Goal: Task Accomplishment & Management: Complete application form

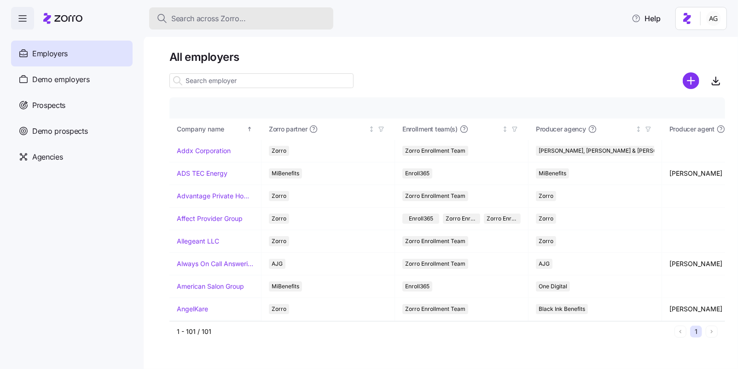
click at [181, 16] on span "Search across Zorro..." at bounding box center [208, 19] width 75 height 12
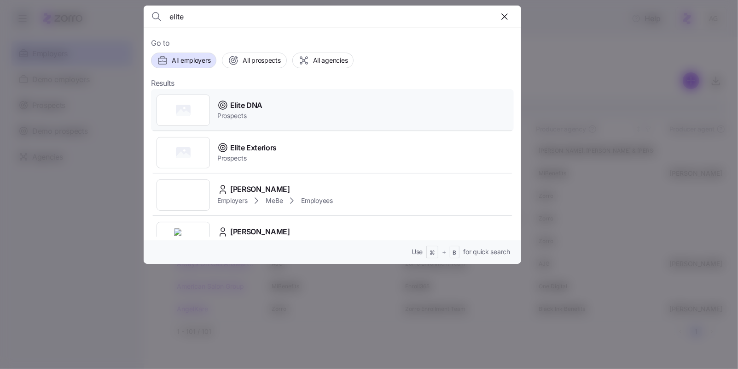
type input "elite"
click at [247, 107] on span "Elite DNA" at bounding box center [246, 106] width 32 height 12
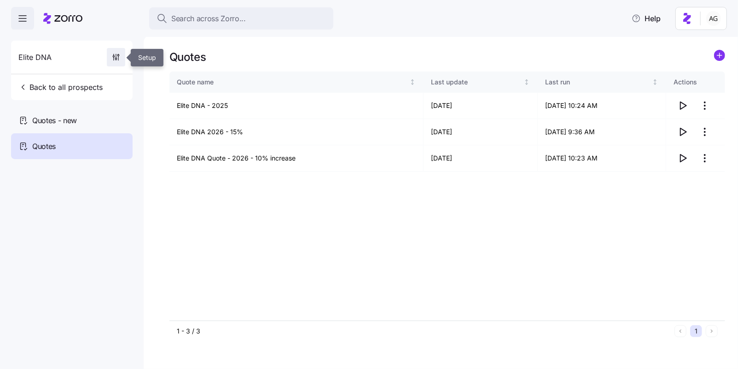
click at [116, 64] on span "button" at bounding box center [116, 57] width 18 height 18
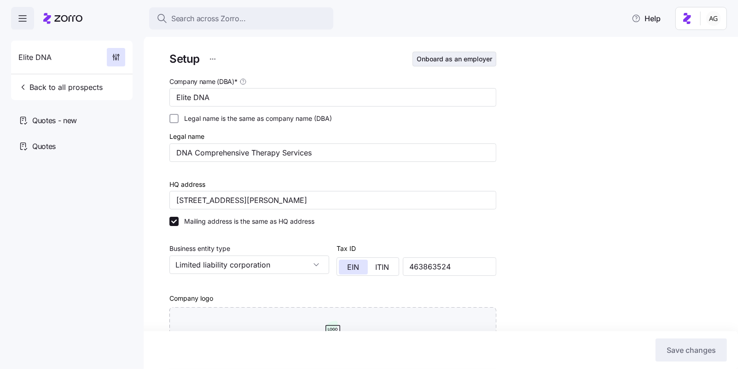
click at [433, 58] on span "Onboard as an employer" at bounding box center [455, 58] width 76 height 9
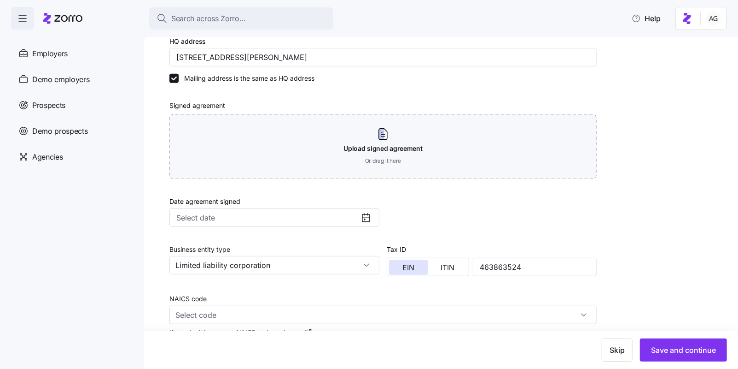
scroll to position [314, 0]
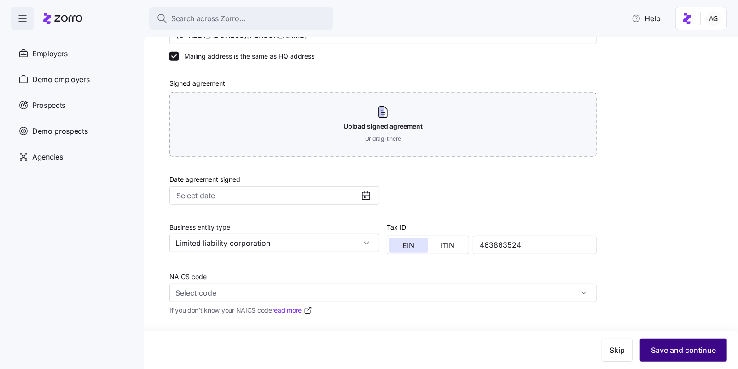
click at [662, 349] on span "Save and continue" at bounding box center [683, 349] width 65 height 11
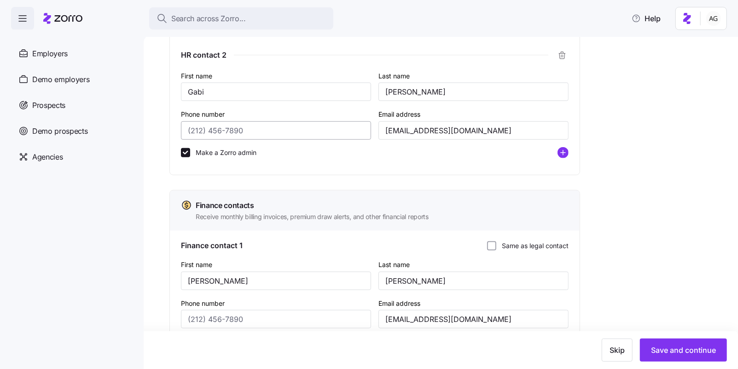
scroll to position [504, 0]
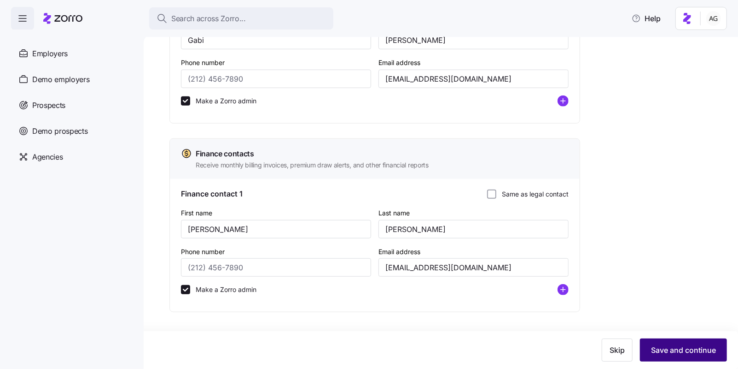
click at [681, 346] on span "Save and continue" at bounding box center [683, 349] width 65 height 11
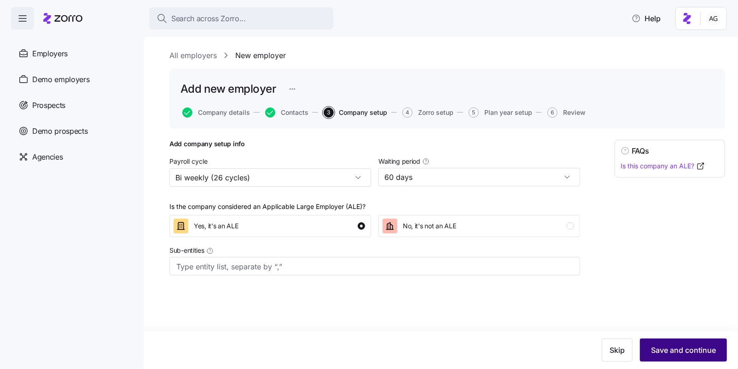
click at [665, 357] on button "Save and continue" at bounding box center [683, 349] width 87 height 23
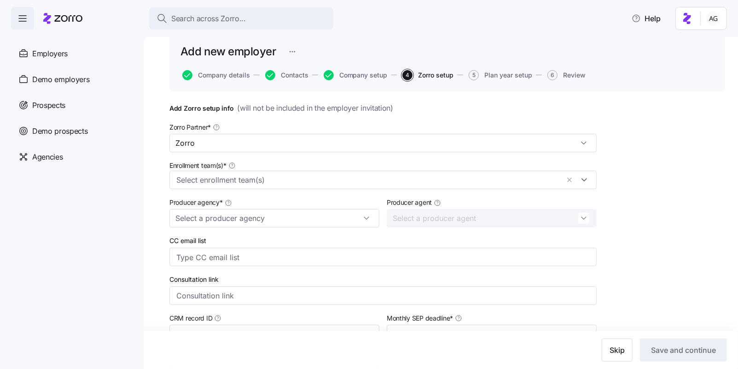
scroll to position [34, 0]
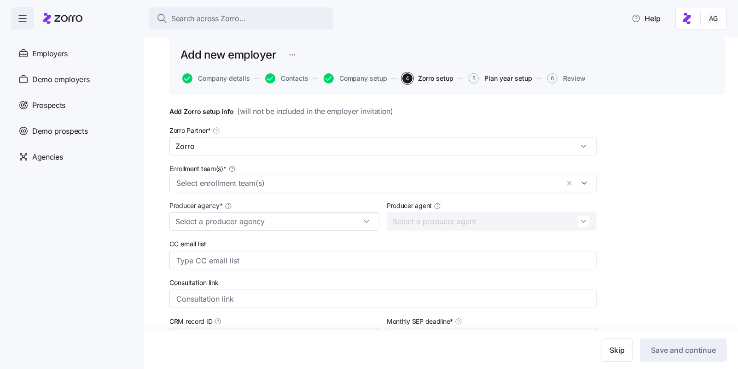
click at [511, 75] on span "Plan year setup" at bounding box center [509, 78] width 48 height 6
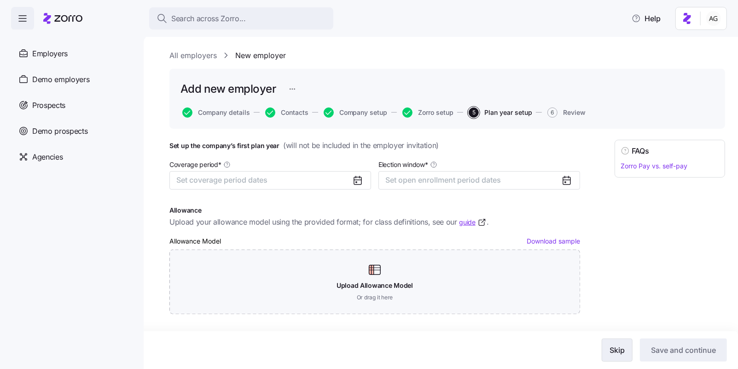
click at [615, 347] on span "Skip" at bounding box center [617, 349] width 15 height 11
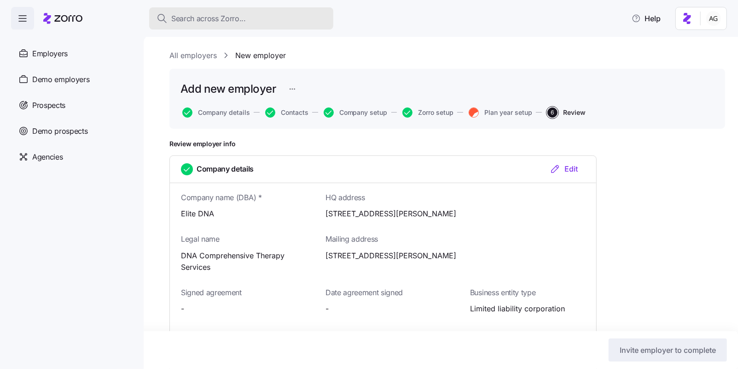
click at [227, 26] on button "Search across Zorro..." at bounding box center [241, 18] width 184 height 22
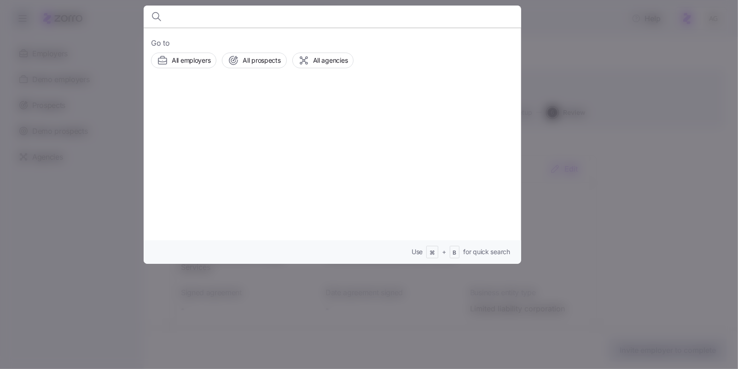
click at [121, 56] on div at bounding box center [369, 184] width 738 height 369
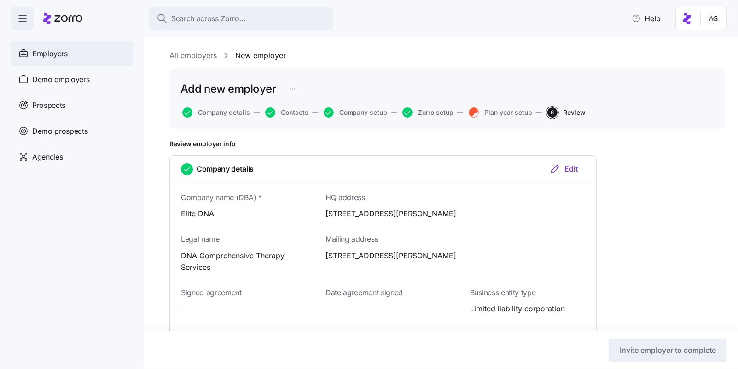
click at [71, 57] on div "Employers" at bounding box center [72, 54] width 122 height 26
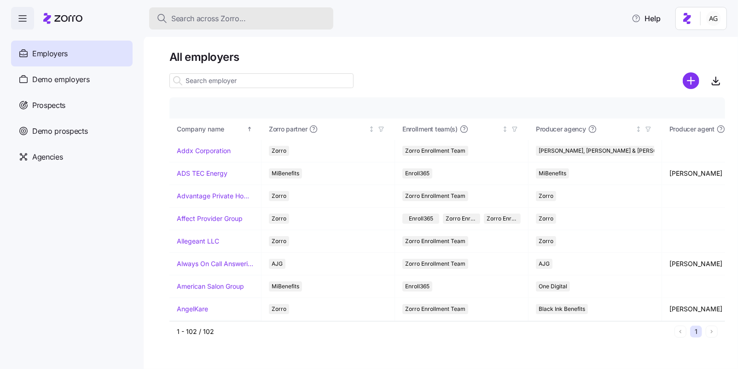
click at [216, 20] on span "Search across Zorro..." at bounding box center [208, 19] width 75 height 12
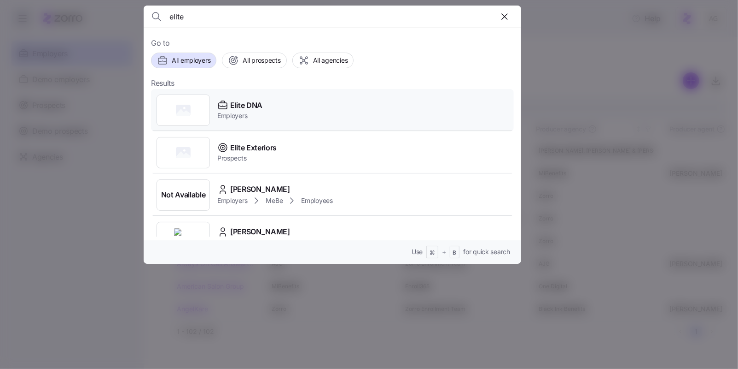
type input "elite"
click at [240, 113] on span "Employers" at bounding box center [239, 115] width 45 height 9
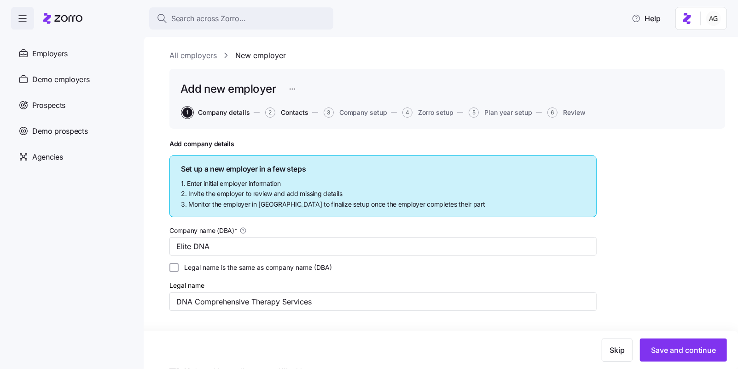
click at [305, 111] on span "Contacts" at bounding box center [295, 112] width 28 height 6
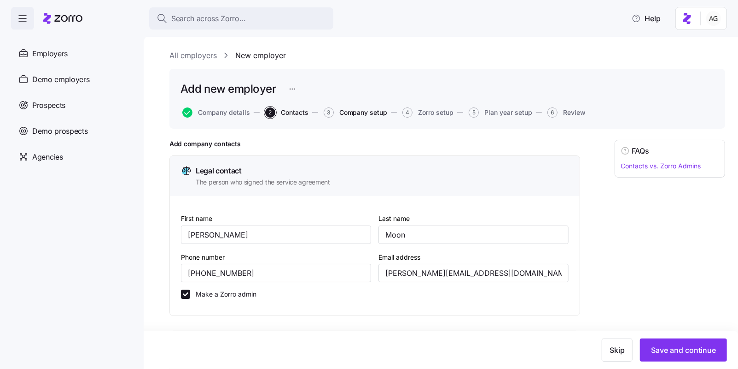
click at [356, 112] on span "Company setup" at bounding box center [364, 112] width 48 height 6
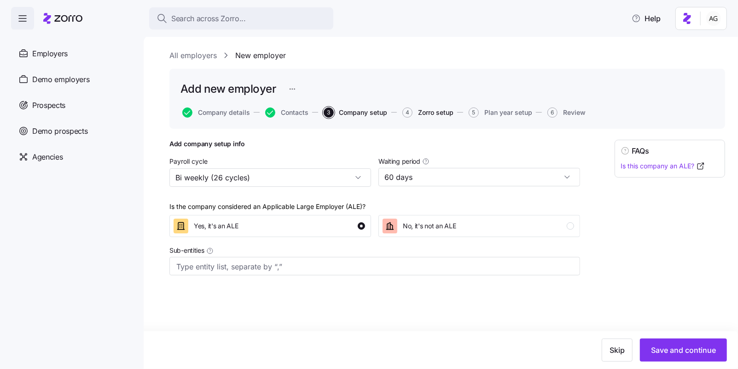
click at [432, 111] on span "Zorro setup" at bounding box center [435, 112] width 35 height 6
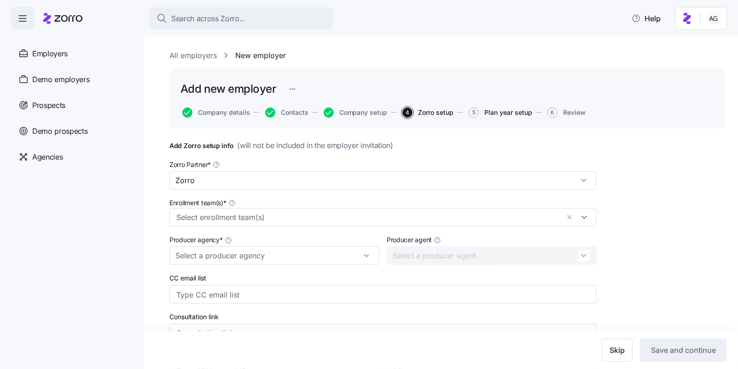
click at [508, 112] on span "Plan year setup" at bounding box center [509, 112] width 48 height 6
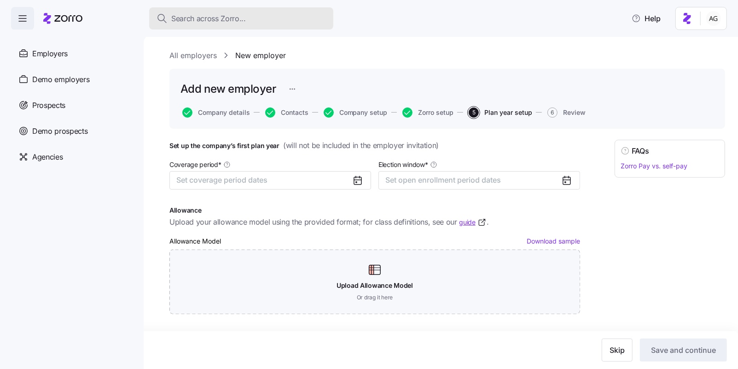
click at [253, 22] on div "Search across Zorro..." at bounding box center [242, 19] width 170 height 12
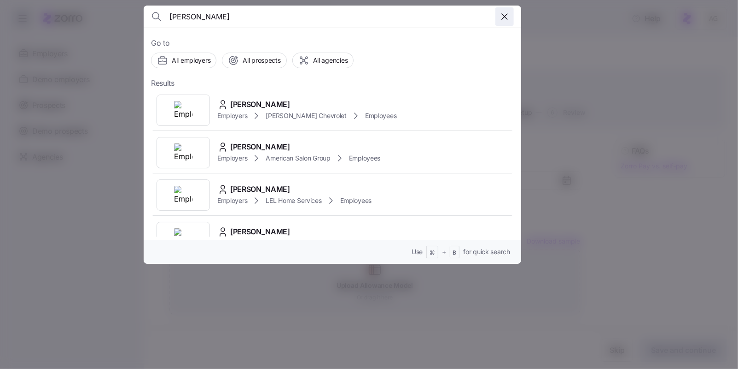
type input "[PERSON_NAME]"
click at [509, 15] on icon "button" at bounding box center [504, 16] width 11 height 11
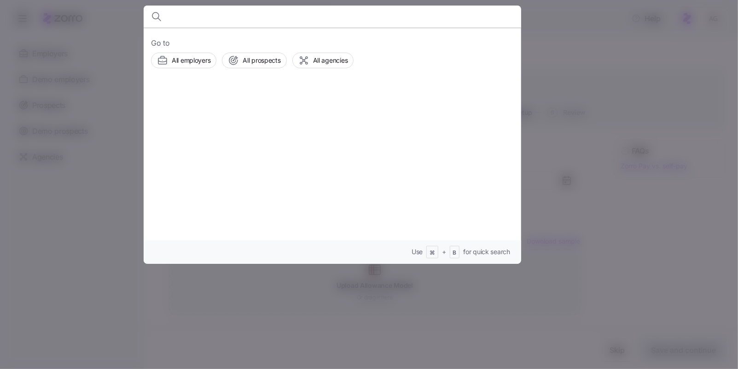
click at [256, 18] on input at bounding box center [288, 17] width 236 height 22
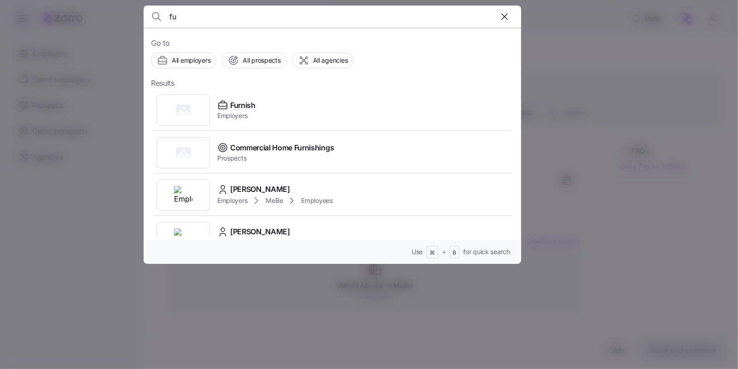
type input "f"
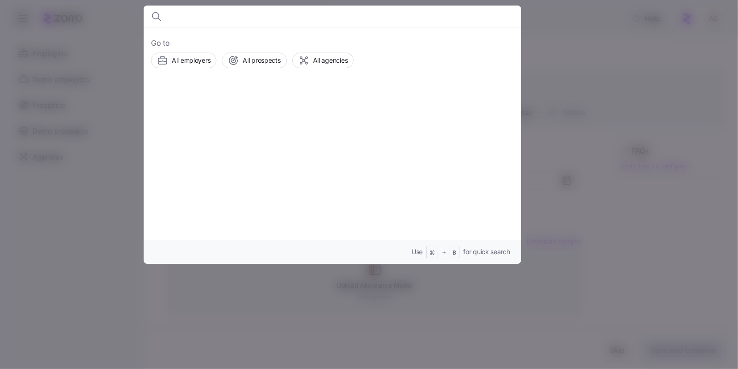
click at [550, 24] on div at bounding box center [369, 184] width 738 height 369
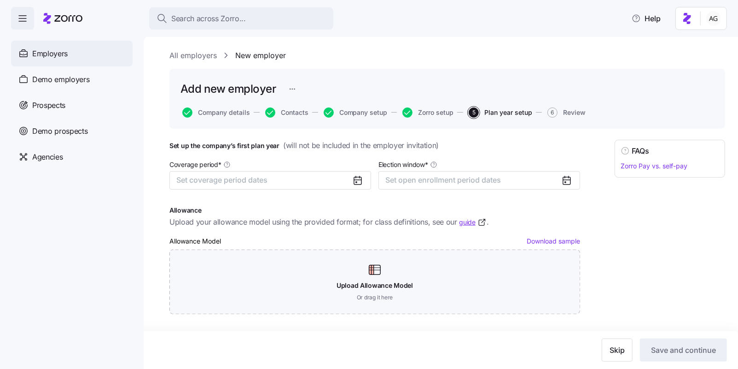
click at [70, 55] on div "Employers" at bounding box center [72, 54] width 122 height 26
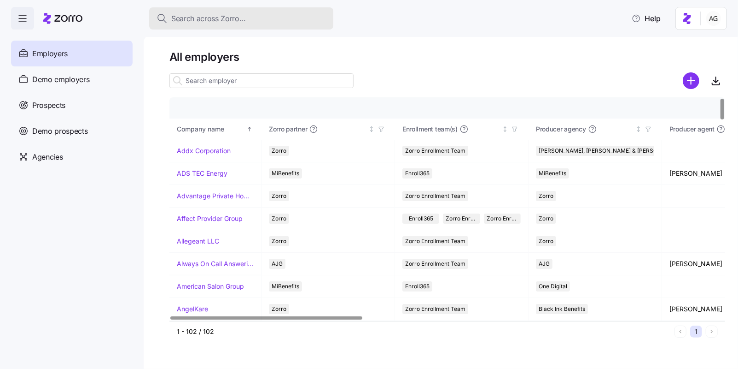
click at [220, 24] on button "Search across Zorro..." at bounding box center [241, 18] width 184 height 22
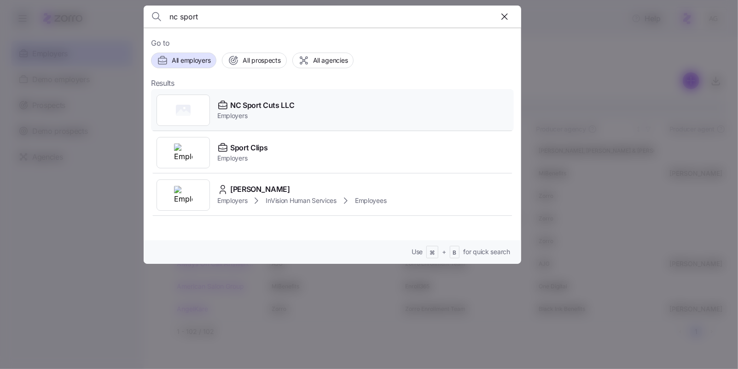
type input "nc sport"
click at [257, 101] on span "NC Sport Cuts LLC" at bounding box center [262, 106] width 64 height 12
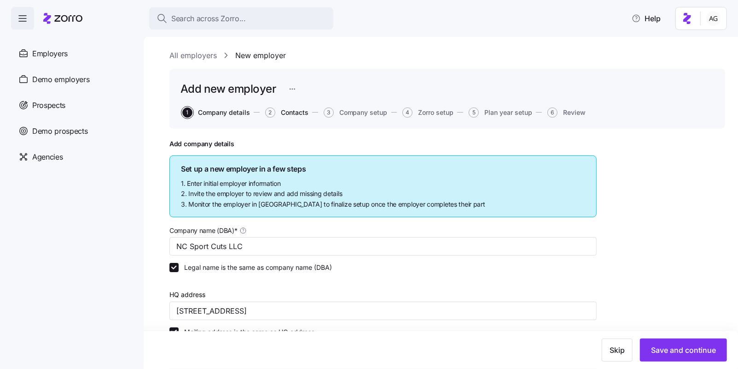
click at [285, 109] on span "Contacts" at bounding box center [295, 112] width 28 height 6
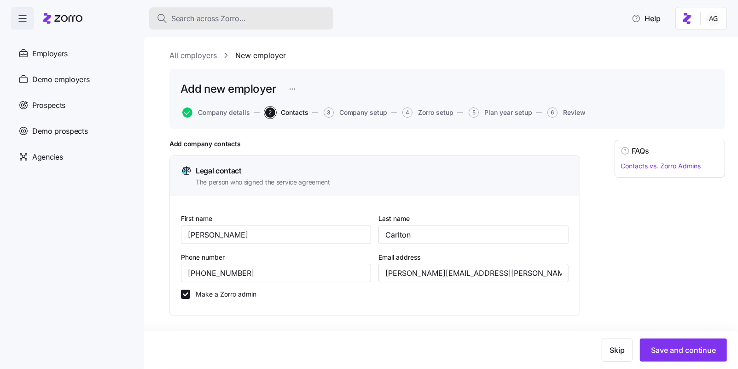
click at [217, 18] on span "Search across Zorro..." at bounding box center [208, 19] width 75 height 12
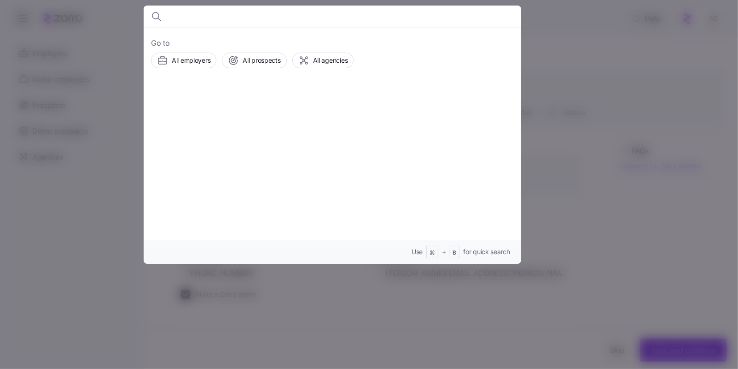
click at [602, 175] on div at bounding box center [369, 184] width 738 height 369
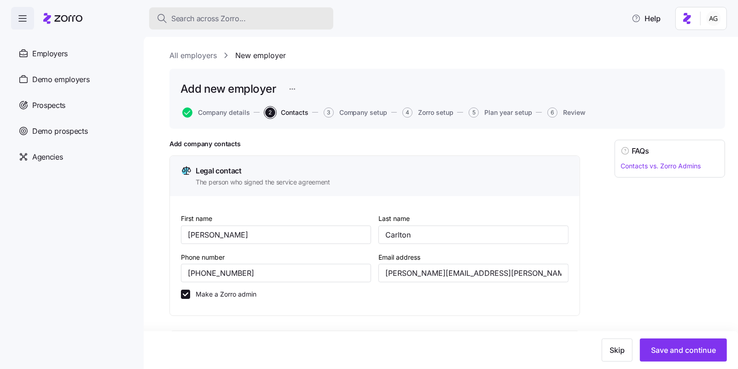
click at [258, 18] on div "Search across Zorro..." at bounding box center [242, 19] width 170 height 12
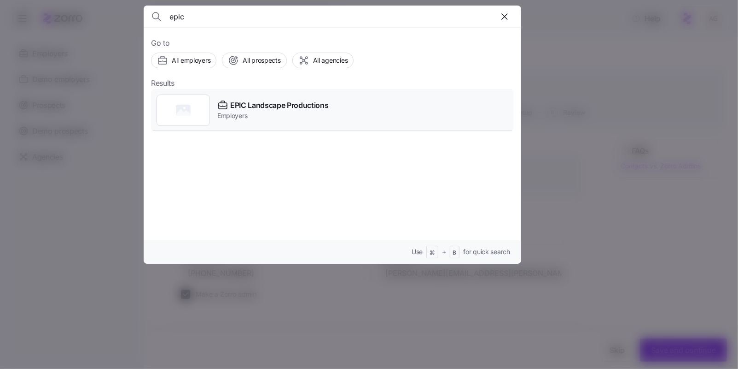
type input "epic"
click at [287, 104] on span "EPIC Landscape Productions" at bounding box center [279, 106] width 99 height 12
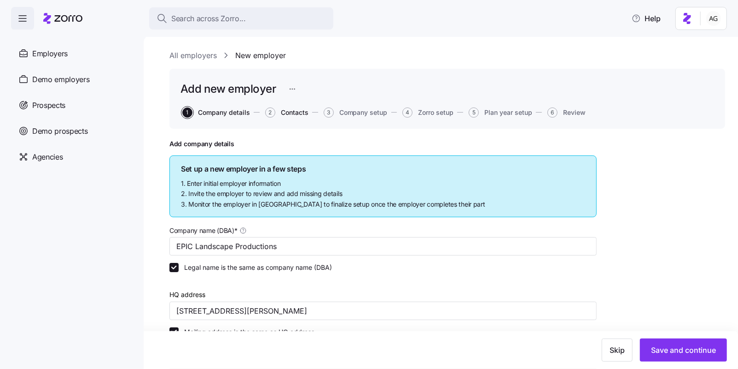
click at [294, 116] on span "Contacts" at bounding box center [295, 112] width 28 height 6
